Goal: Task Accomplishment & Management: Complete application form

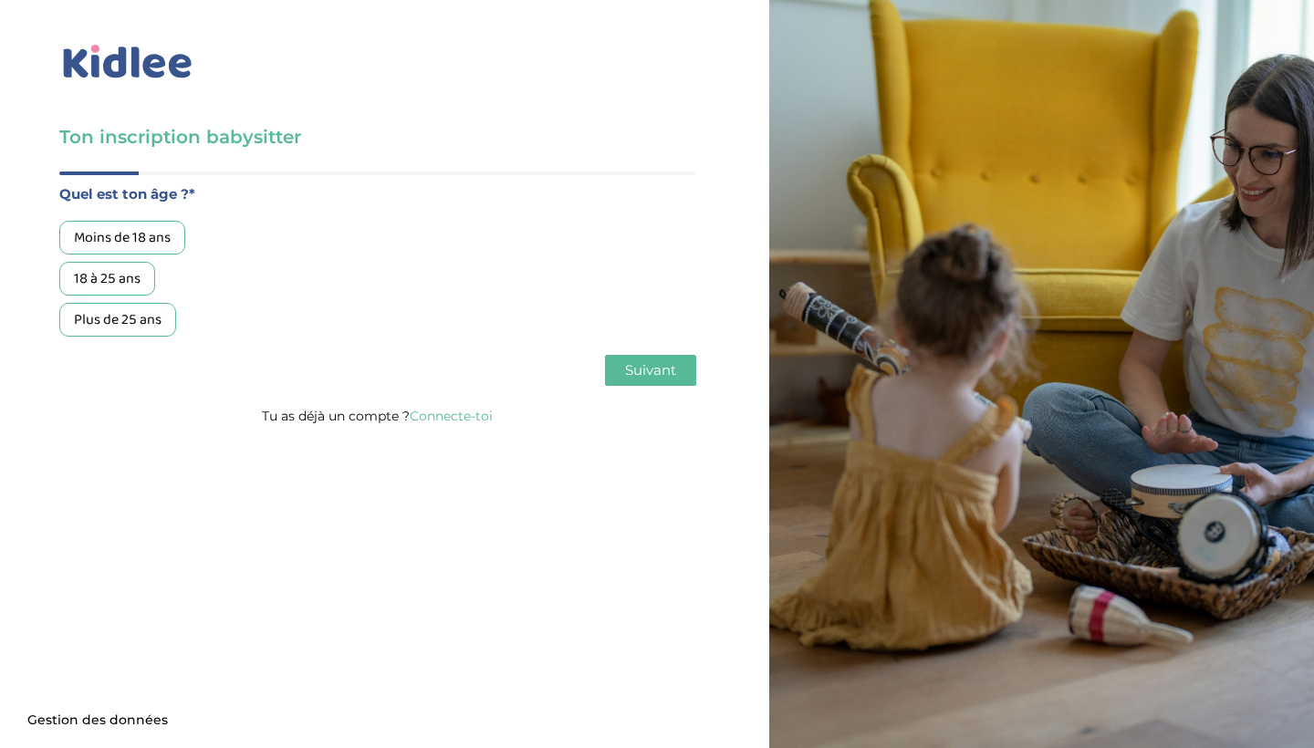
click at [118, 283] on div "18 à 25 ans" at bounding box center [107, 279] width 96 height 34
click at [623, 371] on button "Suivant" at bounding box center [650, 370] width 91 height 31
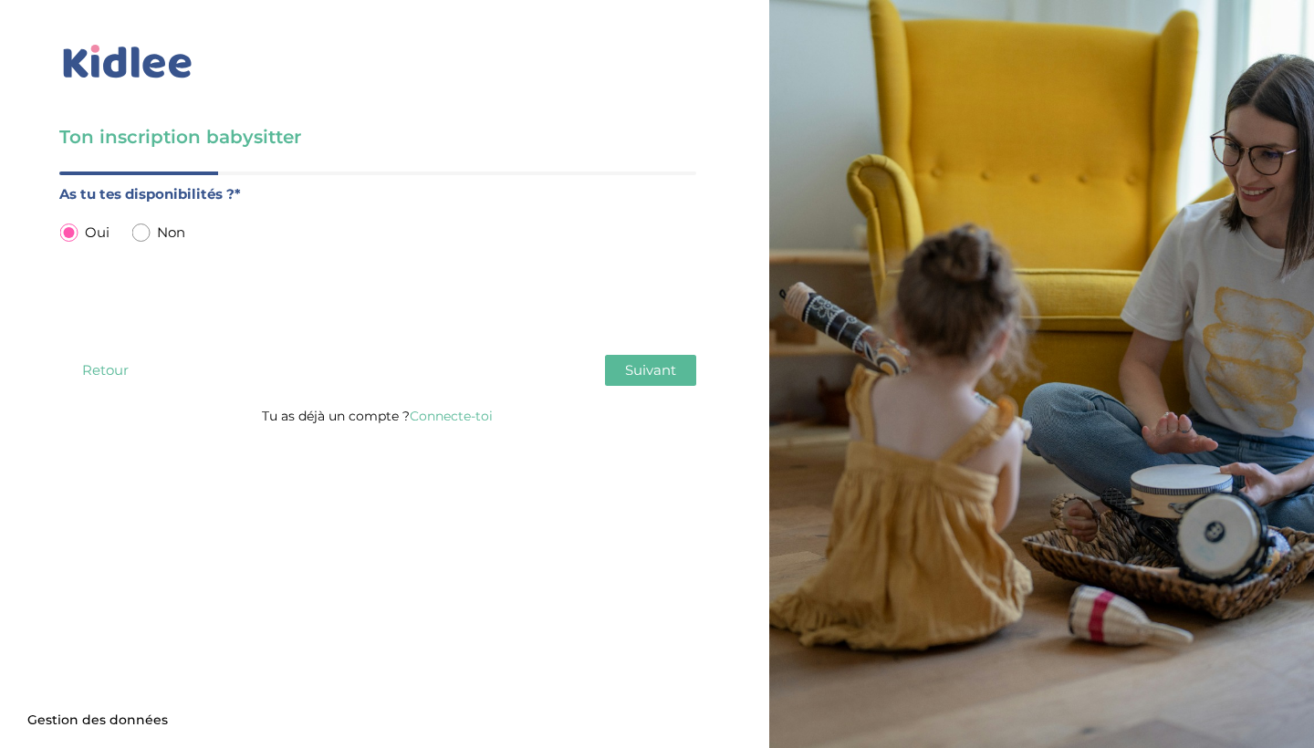
click at [666, 373] on span "Suivant" at bounding box center [650, 369] width 51 height 17
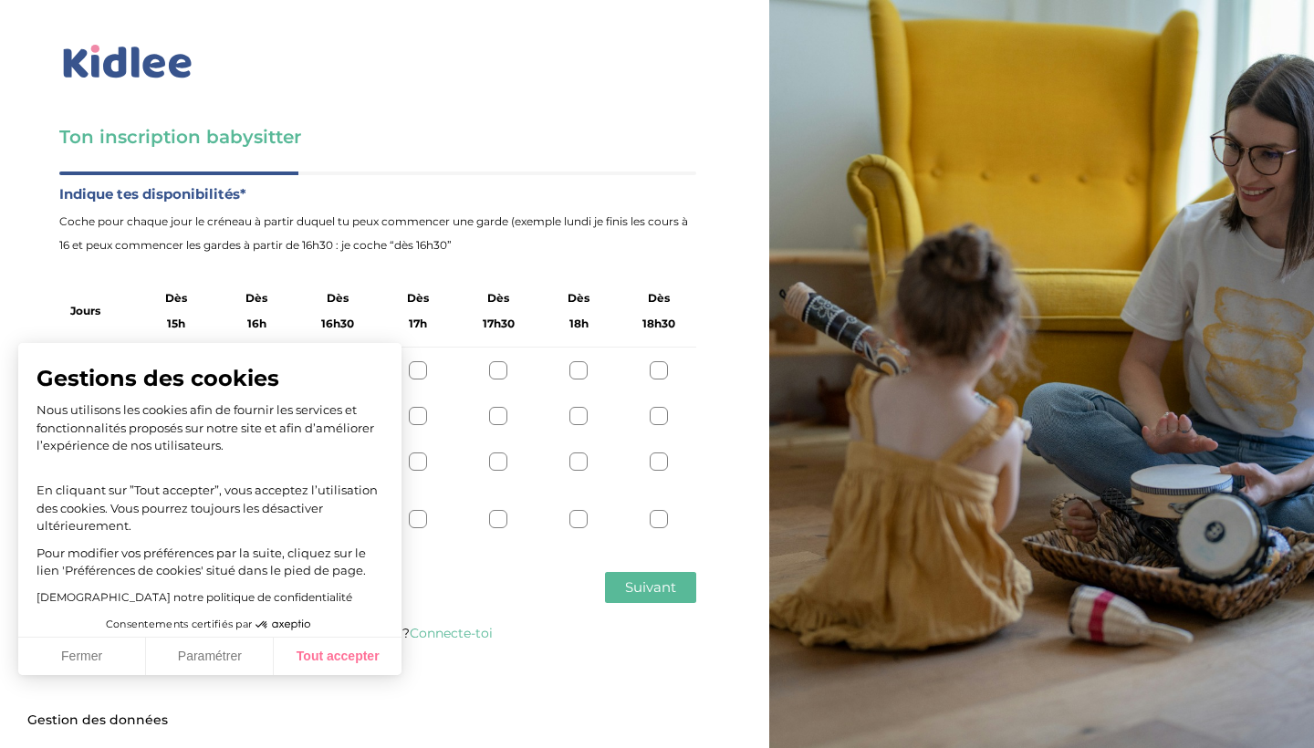
click at [312, 658] on button "Tout accepter" at bounding box center [338, 657] width 128 height 38
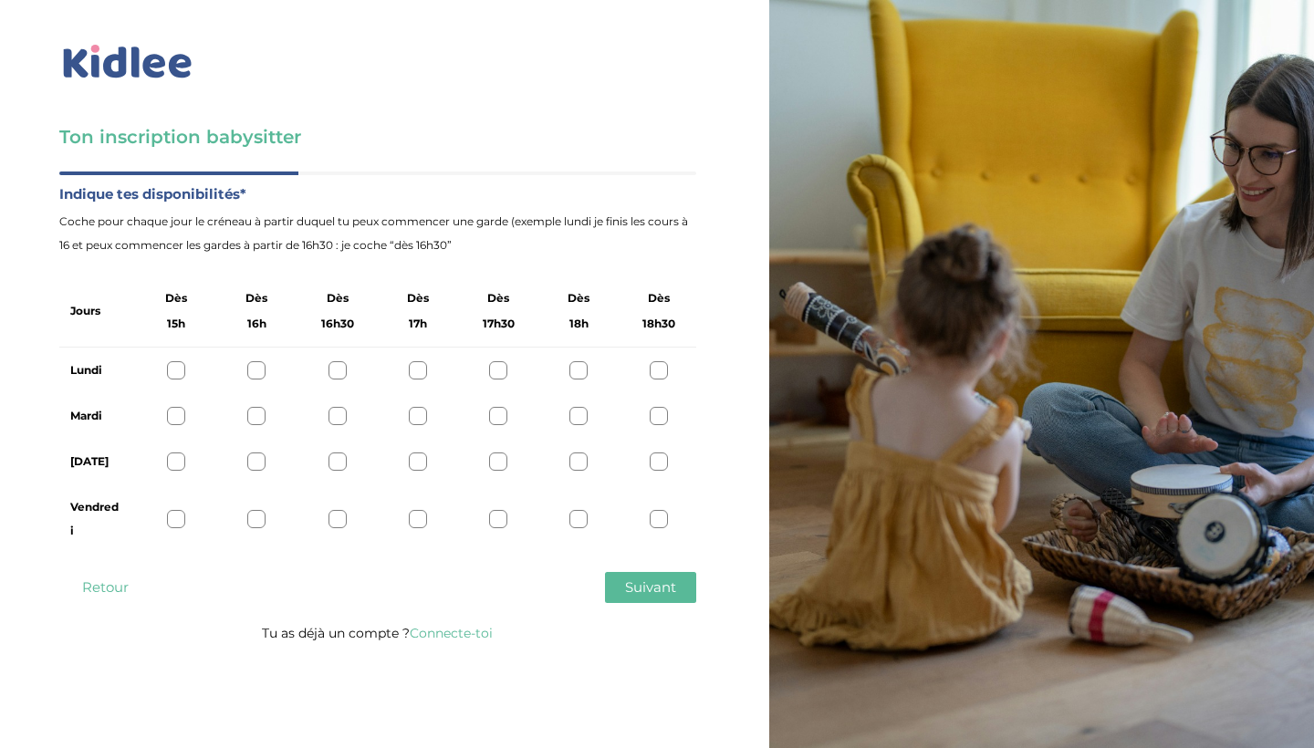
click at [663, 373] on div at bounding box center [659, 370] width 18 height 18
click at [661, 406] on div "Mardi" at bounding box center [377, 416] width 637 height 46
click at [657, 419] on div at bounding box center [659, 416] width 18 height 18
click at [660, 471] on div at bounding box center [659, 462] width 18 height 18
click at [663, 369] on icon at bounding box center [659, 371] width 14 height 14
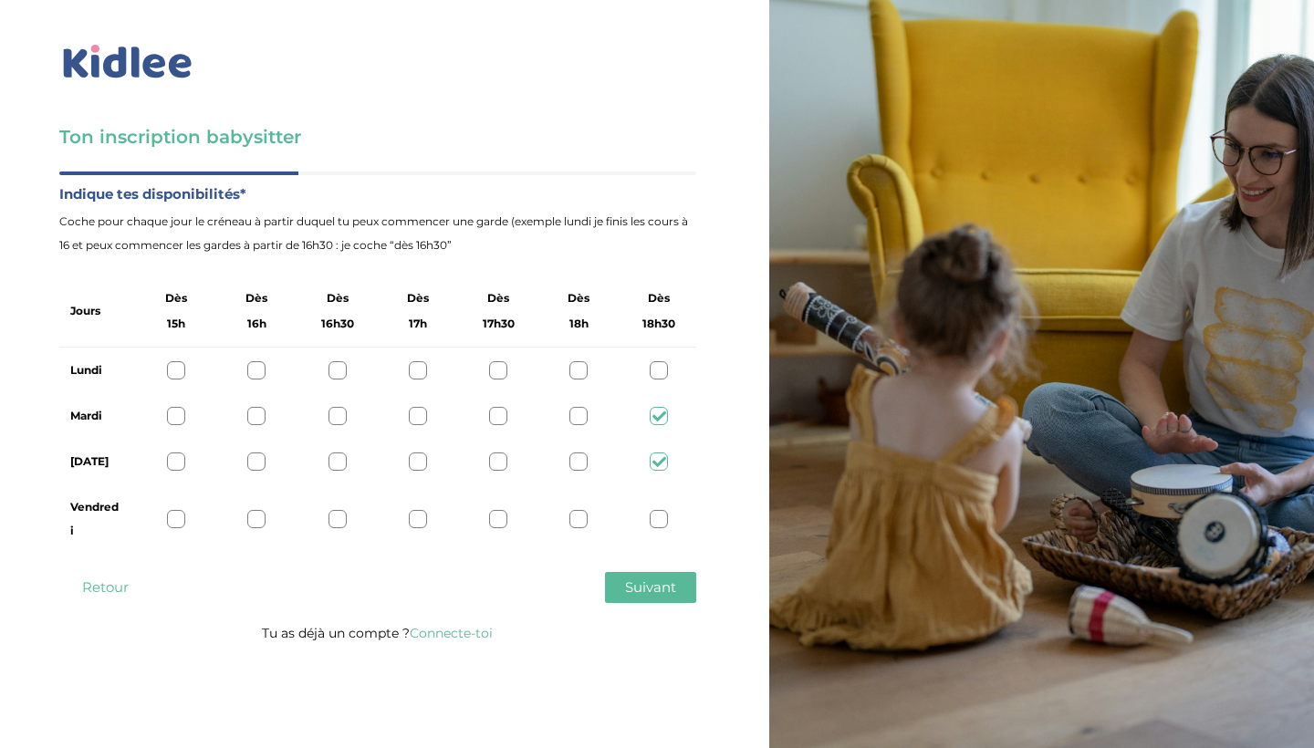
click at [662, 454] on div at bounding box center [659, 462] width 18 height 18
click at [662, 519] on div at bounding box center [659, 519] width 18 height 18
click at [640, 593] on span "Suivant" at bounding box center [650, 586] width 51 height 17
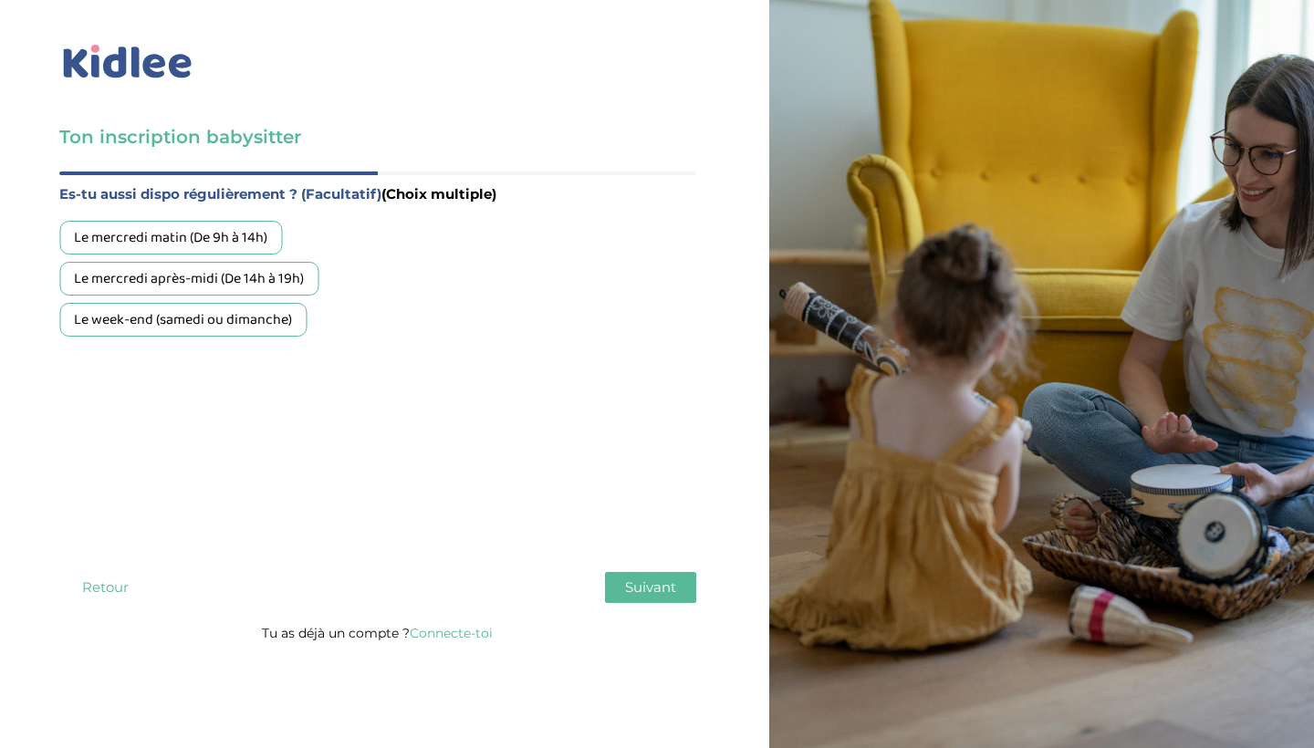
click at [248, 323] on div "Le week-end (samedi ou dimanche)" at bounding box center [182, 320] width 247 height 34
click at [641, 593] on span "Suivant" at bounding box center [650, 586] width 51 height 17
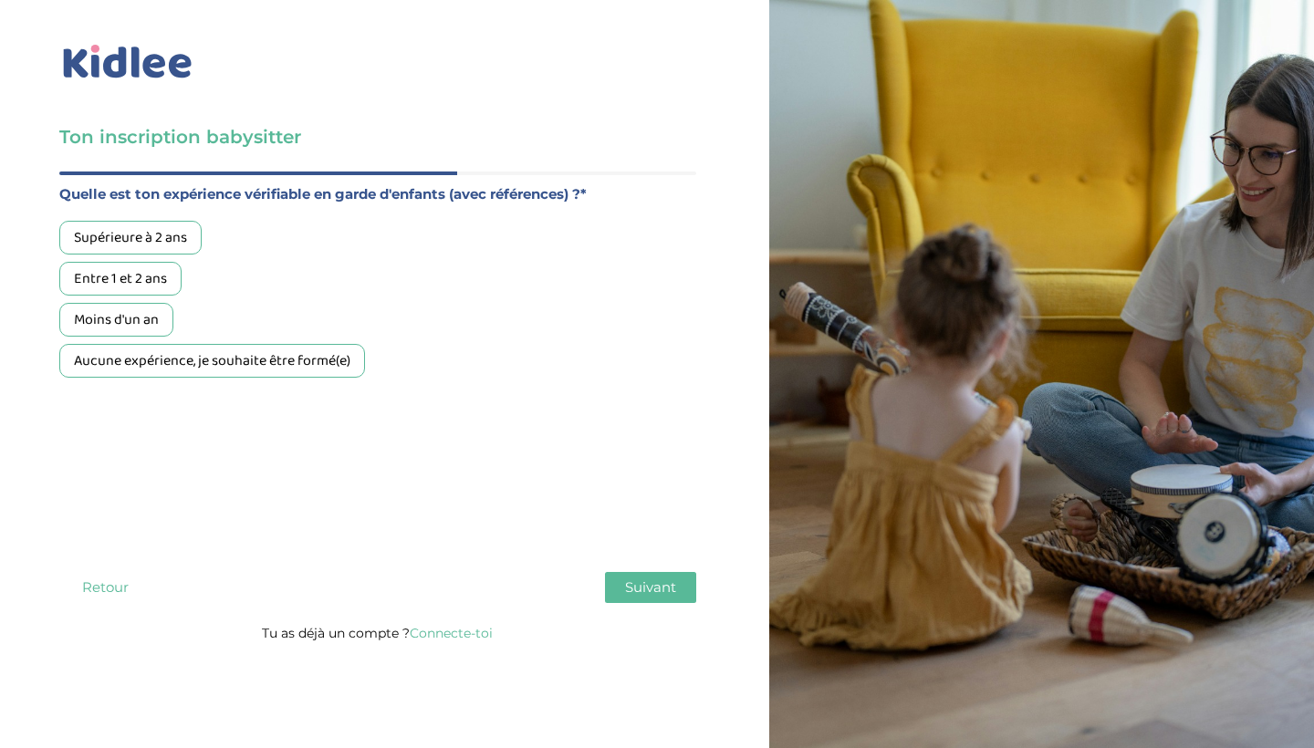
click at [181, 369] on div "Aucune expérience, je souhaite être formé(e)" at bounding box center [212, 361] width 306 height 34
